Goal: Transaction & Acquisition: Download file/media

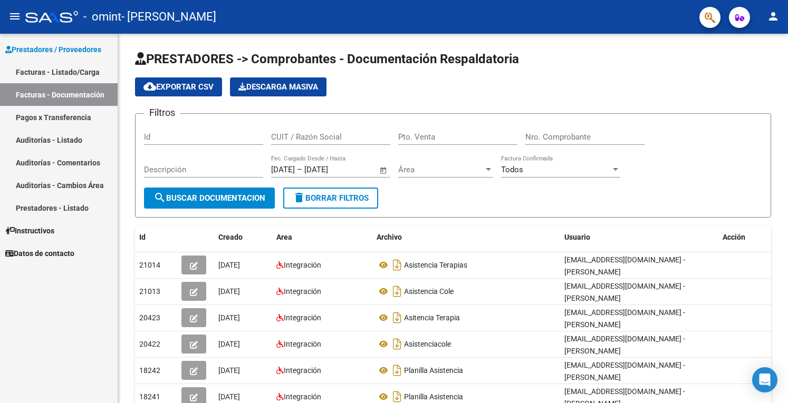
click at [79, 71] on link "Facturas - Listado/Carga" at bounding box center [59, 72] width 118 height 23
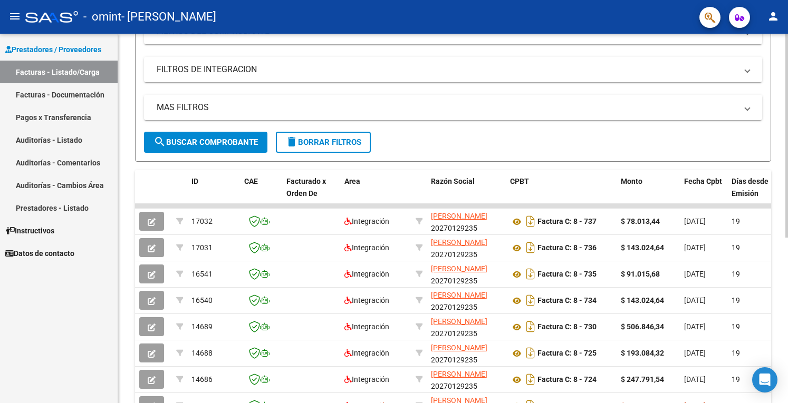
scroll to position [162, 0]
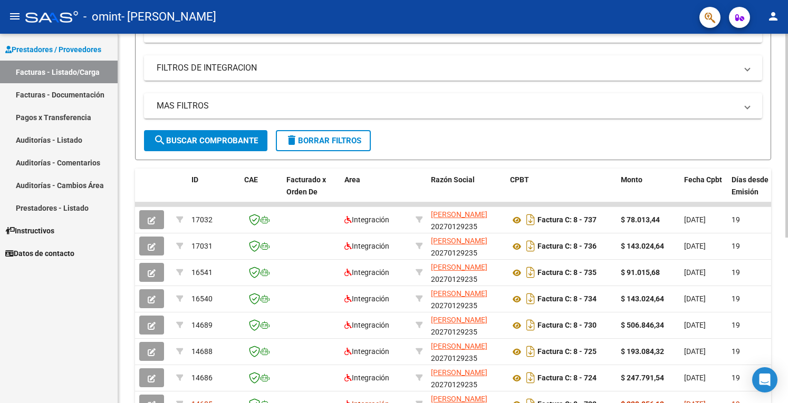
click at [787, 259] on div at bounding box center [786, 227] width 3 height 204
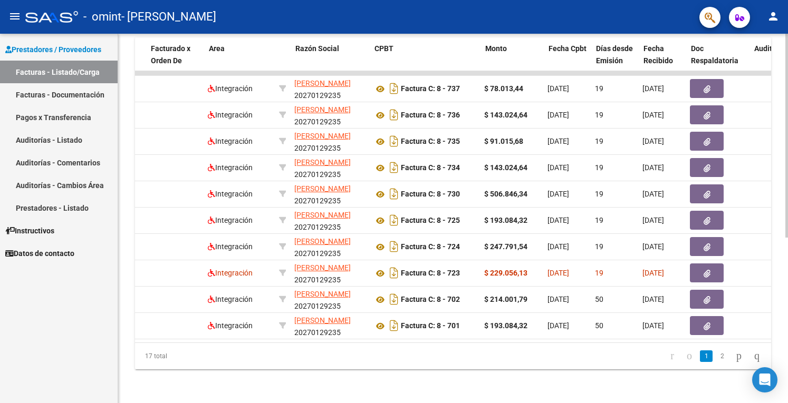
scroll to position [0, 135]
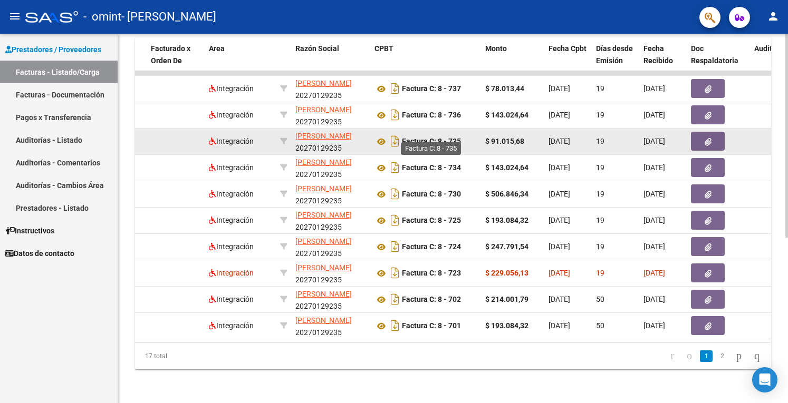
click at [403, 138] on strong "Factura C: 8 - 735" at bounding box center [431, 142] width 59 height 8
click at [458, 138] on strong "Factura C: 8 - 735" at bounding box center [431, 142] width 59 height 8
click at [711, 132] on button "button" at bounding box center [708, 141] width 34 height 19
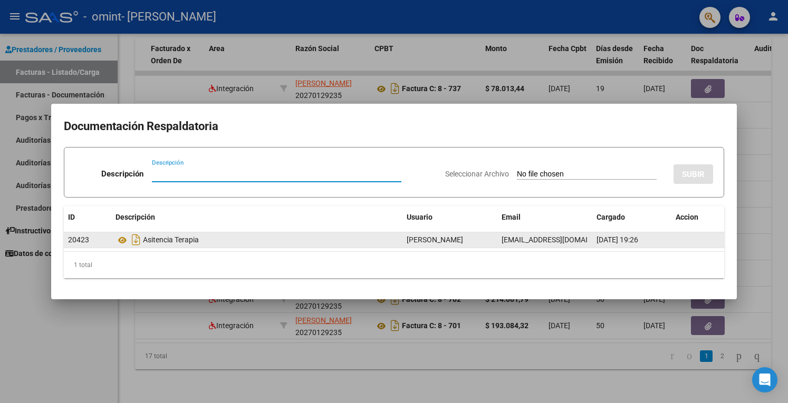
click at [190, 243] on div "Asitencia Terapia" at bounding box center [256, 239] width 283 height 17
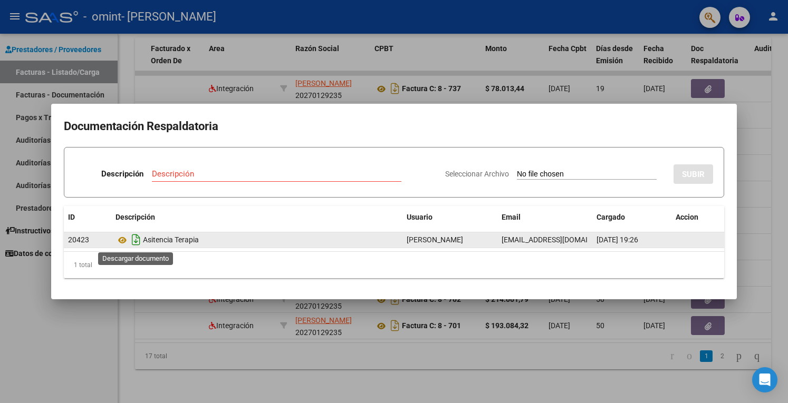
click at [133, 240] on icon "Descargar documento" at bounding box center [136, 239] width 14 height 17
click at [134, 238] on icon "Descargar documento" at bounding box center [136, 239] width 14 height 17
click at [762, 142] on div at bounding box center [394, 201] width 788 height 403
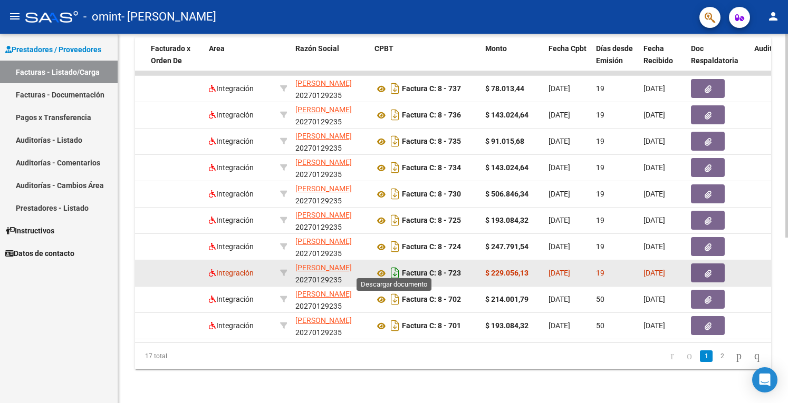
click at [395, 267] on icon "Descargar documento" at bounding box center [395, 273] width 14 height 17
